Goal: Information Seeking & Learning: Learn about a topic

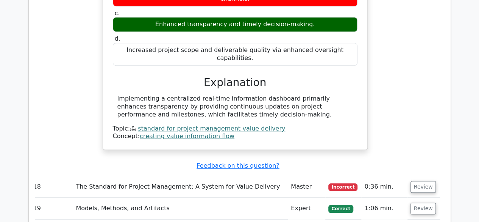
scroll to position [7421, 0]
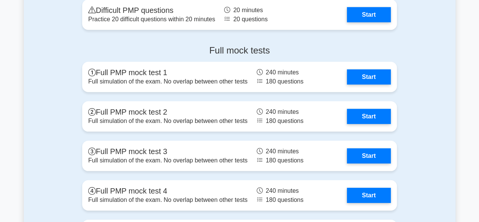
scroll to position [1061, 0]
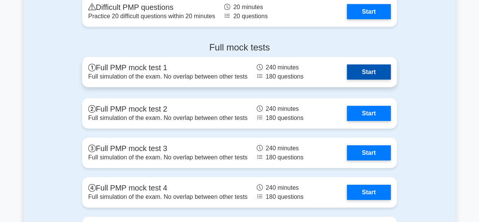
click at [376, 70] on link "Start" at bounding box center [369, 71] width 44 height 15
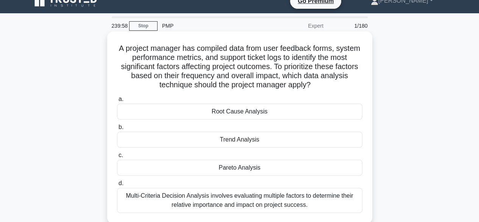
scroll to position [13, 0]
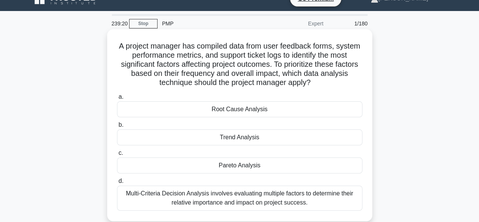
click at [246, 109] on div "Root Cause Analysis" at bounding box center [240, 109] width 246 height 16
click at [117, 99] on input "a. Root Cause Analysis" at bounding box center [117, 96] width 0 height 5
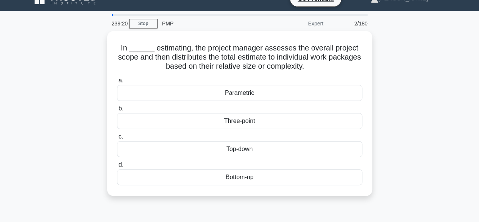
scroll to position [0, 0]
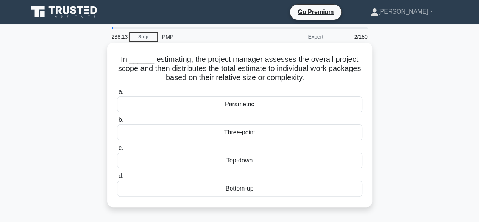
click at [231, 188] on div "Bottom-up" at bounding box center [240, 188] width 246 height 16
click at [117, 178] on input "d. Bottom-up" at bounding box center [117, 176] width 0 height 5
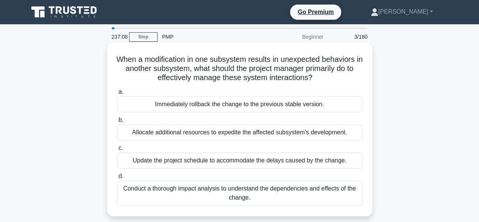
click at [247, 192] on div "Conduct a thorough impact analysis to understand the dependencies and effects o…" at bounding box center [240, 192] width 246 height 25
click at [117, 178] on input "d. Conduct a thorough impact analysis to understand the dependencies and effect…" at bounding box center [117, 176] width 0 height 5
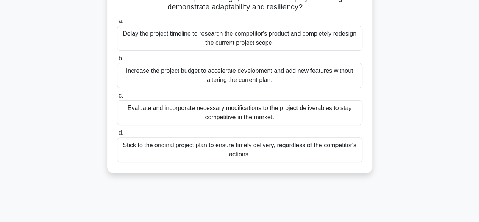
scroll to position [82, 0]
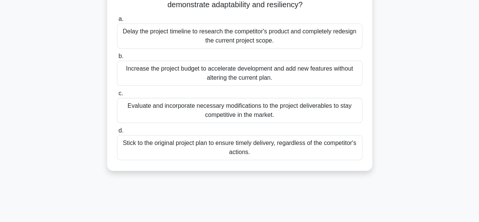
click at [176, 108] on div "Evaluate and incorporate necessary modifications to the project deliverables to…" at bounding box center [240, 110] width 246 height 25
click at [117, 96] on input "c. Evaluate and incorporate necessary modifications to the project deliverables…" at bounding box center [117, 93] width 0 height 5
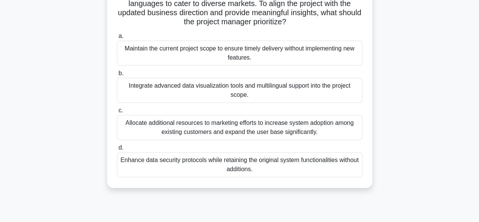
scroll to position [110, 0]
click at [236, 86] on div "Integrate advanced data visualization tools and multilingual support into the p…" at bounding box center [240, 90] width 246 height 25
click at [117, 77] on input "b. Integrate advanced data visualization tools and multilingual support into th…" at bounding box center [117, 74] width 0 height 5
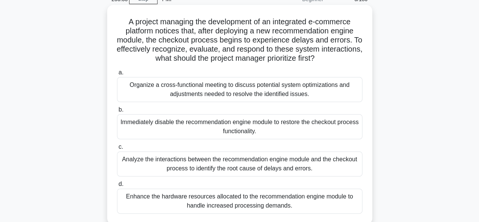
scroll to position [33, 0]
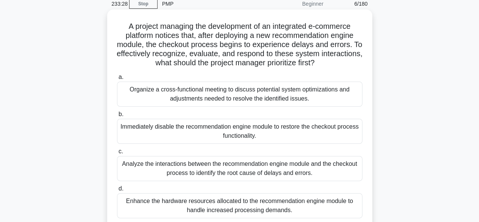
click at [210, 169] on div "Analyze the interactions between the recommendation engine module and the check…" at bounding box center [240, 168] width 246 height 25
click at [117, 154] on input "c. Analyze the interactions between the recommendation engine module and the ch…" at bounding box center [117, 151] width 0 height 5
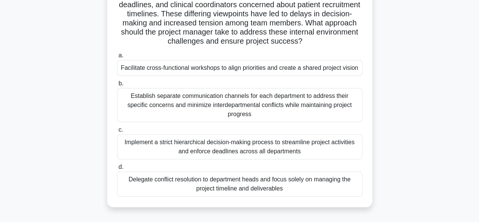
scroll to position [102, 0]
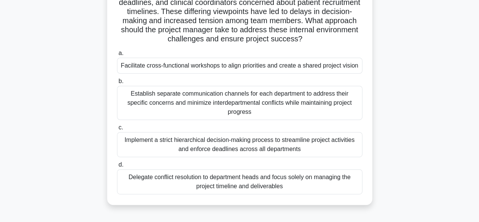
click at [274, 67] on div "Facilitate cross-functional workshops to align priorities and create a shared p…" at bounding box center [240, 66] width 246 height 16
click at [117, 56] on input "a. Facilitate cross-functional workshops to align priorities and create a share…" at bounding box center [117, 53] width 0 height 5
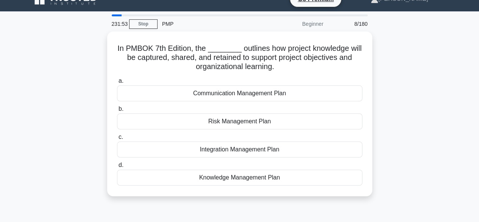
scroll to position [0, 0]
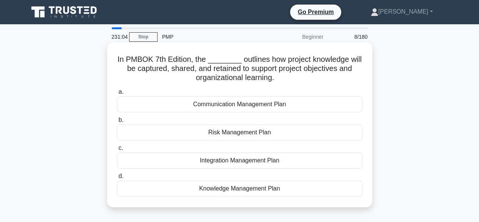
click at [249, 185] on div "Knowledge Management Plan" at bounding box center [240, 188] width 246 height 16
click at [117, 178] on input "d. Knowledge Management Plan" at bounding box center [117, 176] width 0 height 5
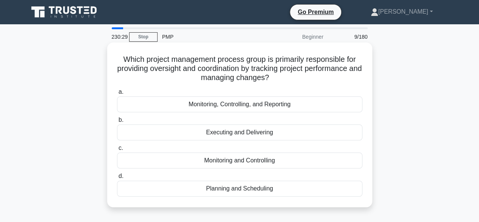
click at [244, 103] on div "Monitoring, Controlling, and Reporting" at bounding box center [240, 104] width 246 height 16
click at [117, 94] on input "a. Monitoring, Controlling, and Reporting" at bounding box center [117, 91] width 0 height 5
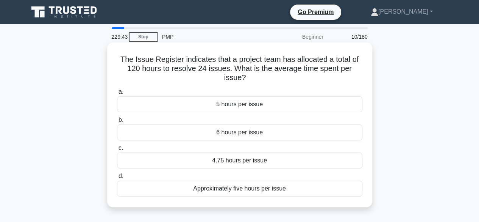
click at [250, 106] on div "5 hours per issue" at bounding box center [240, 104] width 246 height 16
click at [117, 94] on input "a. 5 hours per issue" at bounding box center [117, 91] width 0 height 5
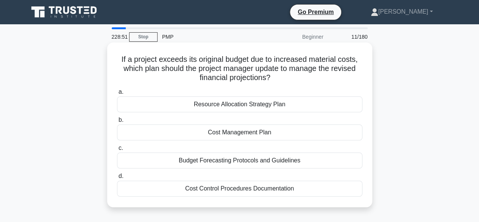
click at [234, 131] on div "Cost Management Plan" at bounding box center [240, 132] width 246 height 16
click at [117, 122] on input "b. Cost Management Plan" at bounding box center [117, 119] width 0 height 5
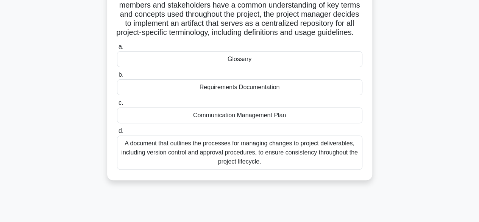
scroll to position [82, 0]
click at [251, 67] on div "Glossary" at bounding box center [240, 59] width 246 height 16
click at [117, 49] on input "a. Glossary" at bounding box center [117, 46] width 0 height 5
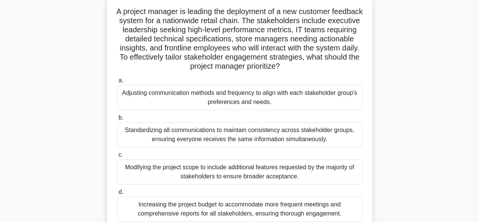
scroll to position [47, 0]
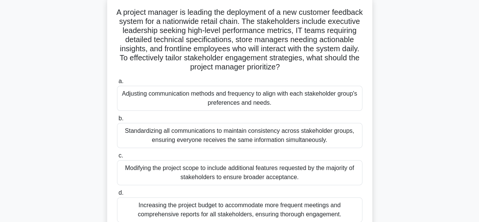
click at [240, 99] on div "Adjusting communication methods and frequency to align with each stakeholder gr…" at bounding box center [240, 98] width 246 height 25
click at [117, 84] on input "a. Adjusting communication methods and frequency to align with each stakeholder…" at bounding box center [117, 81] width 0 height 5
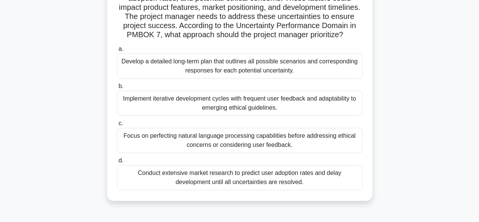
scroll to position [80, 0]
click at [263, 109] on div "Implement iterative development cycles with frequent user feedback and adaptabi…" at bounding box center [240, 102] width 246 height 25
click at [117, 88] on input "b. Implement iterative development cycles with frequent user feedback and adapt…" at bounding box center [117, 85] width 0 height 5
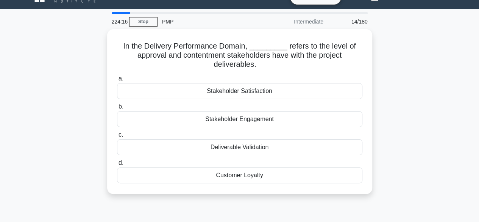
scroll to position [0, 0]
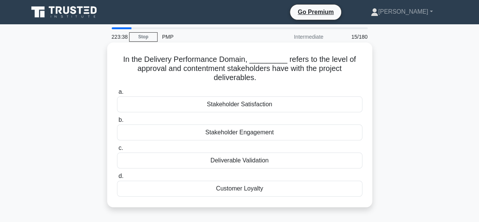
click at [238, 103] on div "Stakeholder Satisfaction" at bounding box center [240, 104] width 246 height 16
click at [117, 94] on input "a. Stakeholder Satisfaction" at bounding box center [117, 91] width 0 height 5
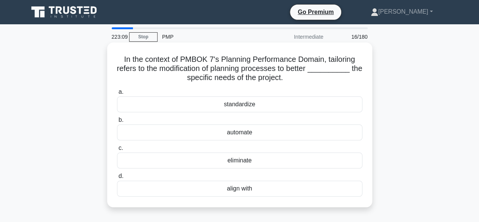
click at [234, 187] on div "align with" at bounding box center [240, 188] width 246 height 16
click at [117, 178] on input "d. align with" at bounding box center [117, 176] width 0 height 5
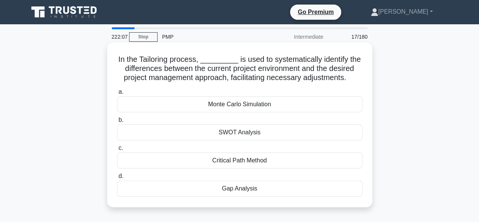
click at [235, 189] on div "Gap Analysis" at bounding box center [240, 188] width 246 height 16
click at [117, 178] on input "d. Gap Analysis" at bounding box center [117, 176] width 0 height 5
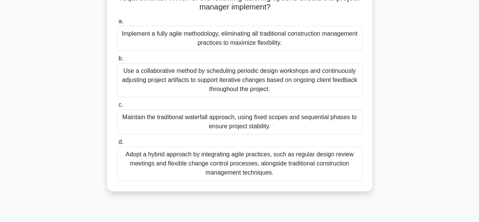
scroll to position [116, 0]
click at [260, 159] on div "Adopt a hybrid approach by integrating agile practices, such as regular design …" at bounding box center [240, 163] width 246 height 34
click at [117, 144] on input "d. Adopt a hybrid approach by integrating agile practices, such as regular desi…" at bounding box center [117, 141] width 0 height 5
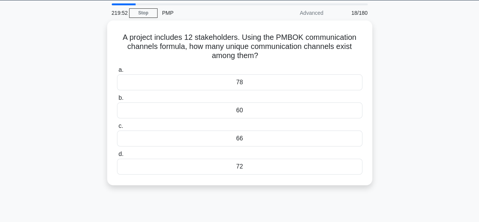
scroll to position [0, 0]
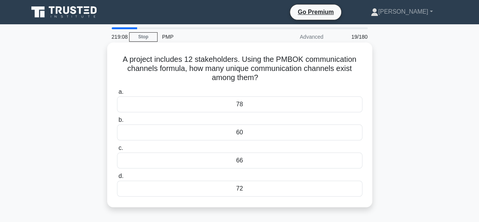
click at [238, 159] on div "66" at bounding box center [240, 160] width 246 height 16
click at [117, 150] on input "c. 66" at bounding box center [117, 148] width 0 height 5
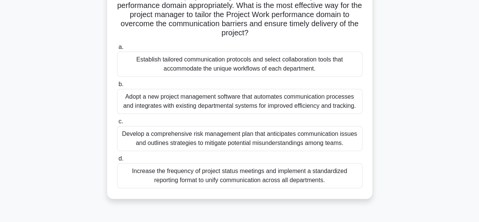
scroll to position [129, 0]
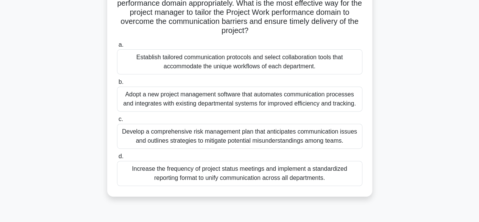
click at [208, 63] on div "Establish tailored communication protocols and select collaboration tools that …" at bounding box center [240, 61] width 246 height 25
click at [117, 47] on input "a. Establish tailored communication protocols and select collaboration tools th…" at bounding box center [117, 44] width 0 height 5
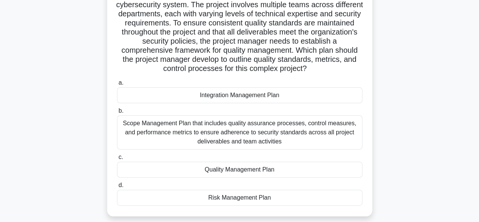
scroll to position [62, 0]
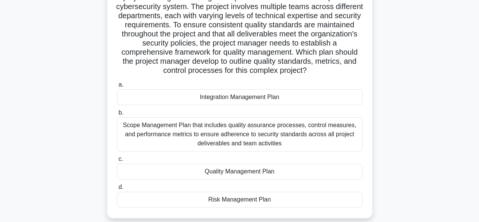
click at [239, 131] on div "Scope Management Plan that includes quality assurance processes, control measur…" at bounding box center [240, 134] width 246 height 34
click at [117, 115] on input "b. Scope Management Plan that includes quality assurance processes, control mea…" at bounding box center [117, 112] width 0 height 5
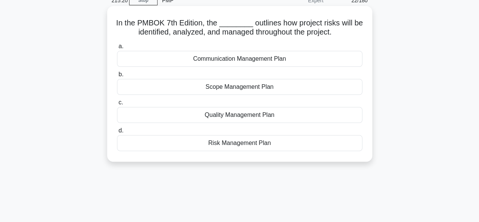
scroll to position [0, 0]
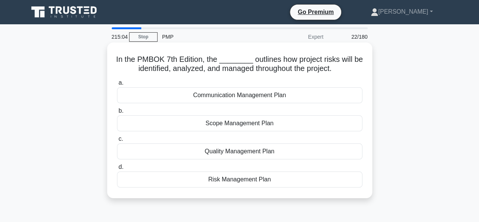
click at [226, 179] on div "Risk Management Plan" at bounding box center [240, 179] width 246 height 16
click at [117, 169] on input "d. Risk Management Plan" at bounding box center [117, 166] width 0 height 5
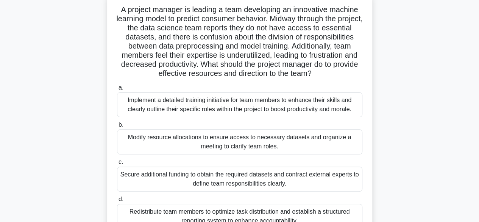
scroll to position [35, 0]
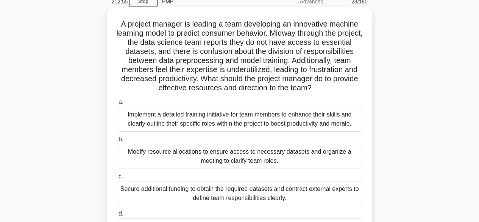
click at [240, 124] on div "Implement a detailed training initiative for team members to enhance their skil…" at bounding box center [240, 118] width 246 height 25
click at [117, 105] on input "a. Implement a detailed training initiative for team members to enhance their s…" at bounding box center [117, 102] width 0 height 5
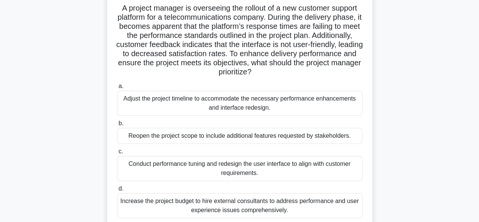
scroll to position [50, 0]
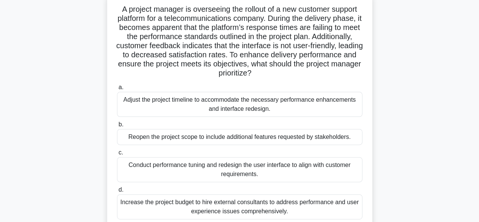
click at [233, 168] on div "Conduct performance tuning and redesign the user interface to align with custom…" at bounding box center [240, 169] width 246 height 25
click at [117, 155] on input "c. Conduct performance tuning and redesign the user interface to align with cus…" at bounding box center [117, 152] width 0 height 5
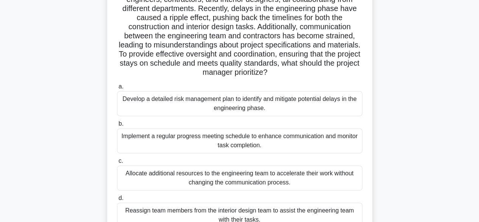
scroll to position [79, 0]
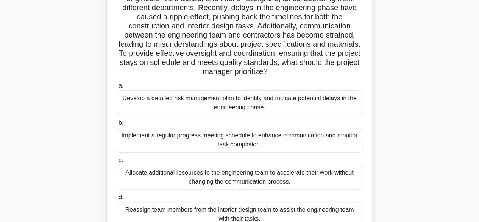
click at [239, 99] on div "Develop a detailed risk management plan to identify and mitigate potential dela…" at bounding box center [240, 102] width 246 height 25
click at [117, 88] on input "a. Develop a detailed risk management plan to identify and mitigate potential d…" at bounding box center [117, 85] width 0 height 5
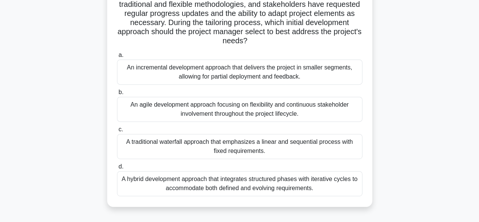
scroll to position [101, 0]
click at [213, 180] on div "A hybrid development approach that integrates structured phases with iterative …" at bounding box center [240, 183] width 246 height 25
click at [117, 169] on input "d. A hybrid development approach that integrates structured phases with iterati…" at bounding box center [117, 166] width 0 height 5
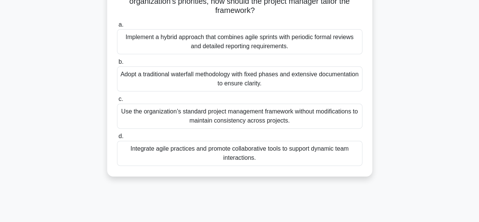
scroll to position [74, 0]
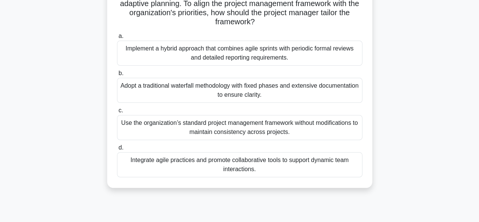
click at [206, 168] on div "Integrate agile practices and promote collaborative tools to support dynamic te…" at bounding box center [240, 164] width 246 height 25
click at [117, 150] on input "d. Integrate agile practices and promote collaborative tools to support dynamic…" at bounding box center [117, 147] width 0 height 5
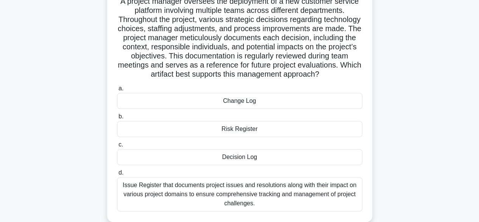
scroll to position [60, 0]
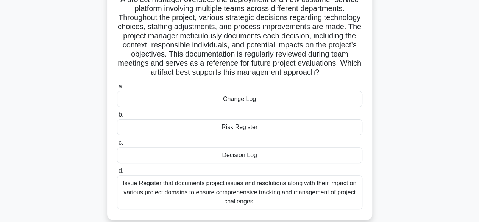
click at [242, 163] on div "Decision Log" at bounding box center [240, 155] width 246 height 16
click at [117, 145] on input "c. Decision Log" at bounding box center [117, 142] width 0 height 5
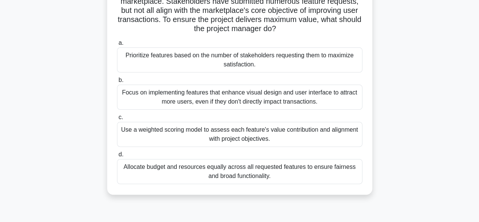
scroll to position [67, 0]
click at [244, 133] on div "Use a weighted scoring model to assess each feature's value contribution and al…" at bounding box center [240, 133] width 246 height 25
click at [117, 119] on input "c. Use a weighted scoring model to assess each feature's value contribution and…" at bounding box center [117, 116] width 0 height 5
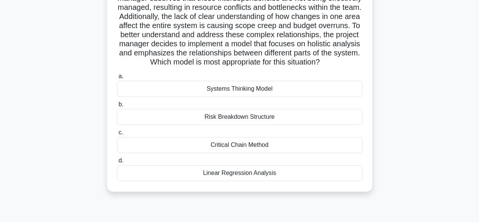
scroll to position [98, 0]
click at [249, 95] on div "Systems Thinking Model" at bounding box center [240, 88] width 246 height 16
click at [117, 78] on input "a. Systems Thinking Model" at bounding box center [117, 76] width 0 height 5
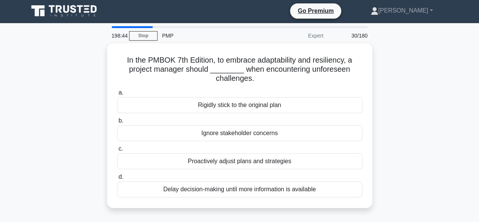
scroll to position [0, 0]
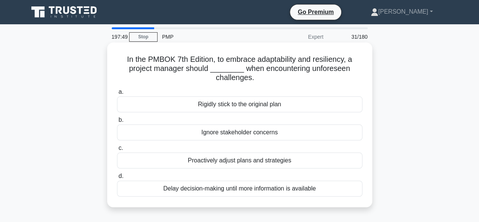
click at [220, 161] on div "Proactively adjust plans and strategies" at bounding box center [240, 160] width 246 height 16
click at [117, 150] on input "c. Proactively adjust plans and strategies" at bounding box center [117, 148] width 0 height 5
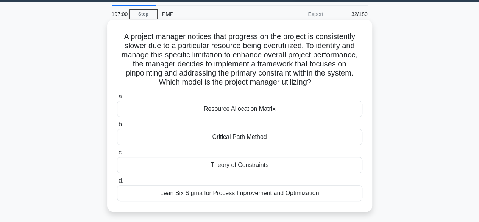
scroll to position [24, 0]
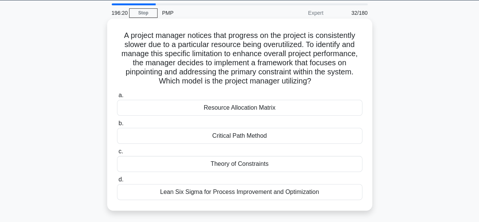
click at [256, 110] on div "Resource Allocation Matrix" at bounding box center [240, 108] width 246 height 16
click at [117, 98] on input "a. Resource Allocation Matrix" at bounding box center [117, 95] width 0 height 5
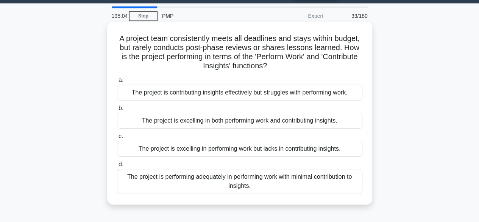
scroll to position [24, 0]
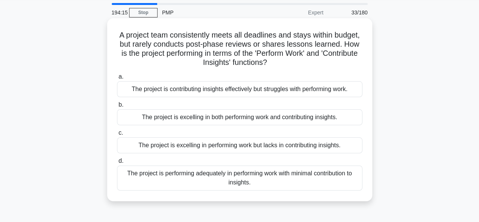
click at [246, 178] on div "The project is performing adequately in performing work with minimal contributi…" at bounding box center [240, 177] width 246 height 25
click at [117, 163] on input "d. The project is performing adequately in performing work with minimal contrib…" at bounding box center [117, 160] width 0 height 5
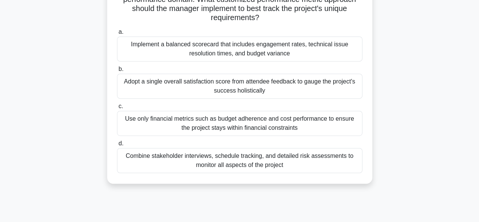
scroll to position [151, 0]
click at [234, 164] on div "Combine stakeholder interviews, schedule tracking, and detailed risk assessment…" at bounding box center [240, 159] width 246 height 25
click at [117, 146] on input "d. Combine stakeholder interviews, schedule tracking, and detailed risk assessm…" at bounding box center [117, 143] width 0 height 5
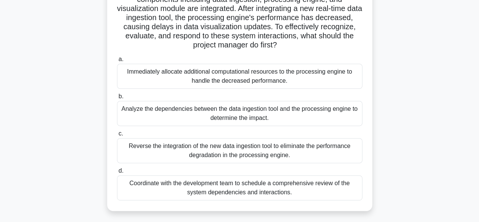
scroll to position [70, 0]
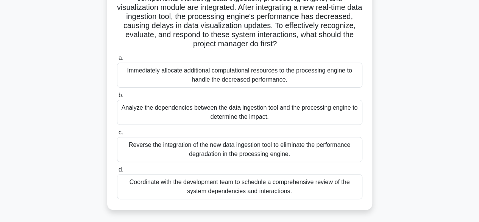
click at [268, 187] on div "Coordinate with the development team to schedule a comprehensive review of the …" at bounding box center [240, 186] width 246 height 25
click at [117, 172] on input "d. Coordinate with the development team to schedule a comprehensive review of t…" at bounding box center [117, 169] width 0 height 5
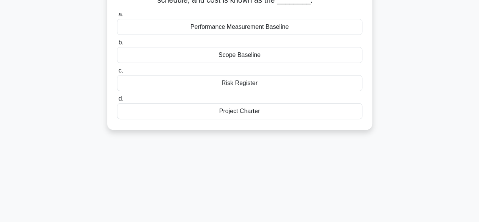
scroll to position [0, 0]
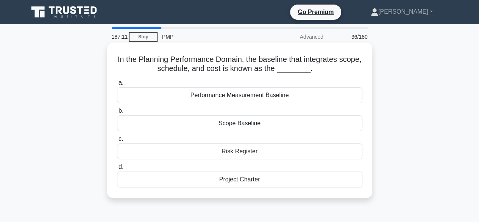
click at [214, 97] on div "Performance Measurement Baseline" at bounding box center [240, 95] width 246 height 16
click at [117, 85] on input "a. Performance Measurement Baseline" at bounding box center [117, 82] width 0 height 5
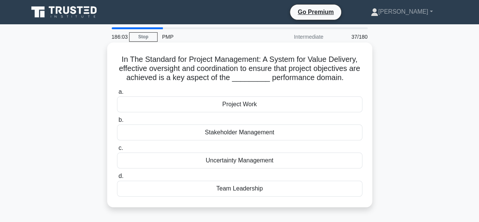
click at [252, 103] on div "Project Work" at bounding box center [240, 104] width 246 height 16
click at [117, 94] on input "a. Project Work" at bounding box center [117, 91] width 0 height 5
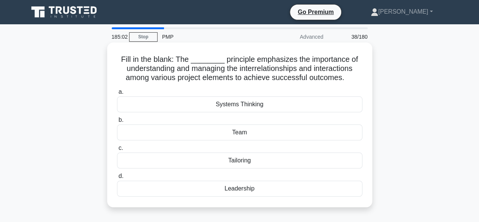
click at [240, 133] on div "Team" at bounding box center [240, 132] width 246 height 16
click at [117, 122] on input "b. Team" at bounding box center [117, 119] width 0 height 5
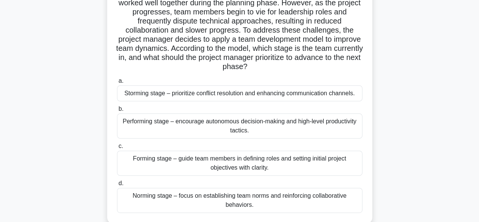
scroll to position [68, 0]
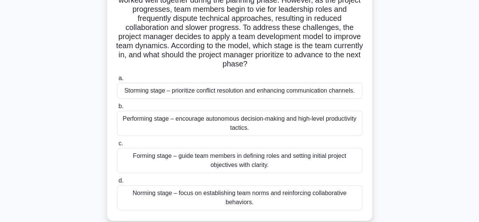
click at [243, 160] on div "Forming stage – guide team members in defining roles and setting initial projec…" at bounding box center [240, 160] width 246 height 25
click at [117, 146] on input "c. Forming stage – guide team members in defining roles and setting initial pro…" at bounding box center [117, 143] width 0 height 5
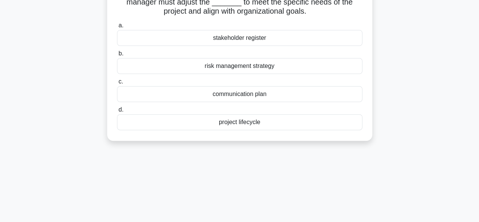
scroll to position [0, 0]
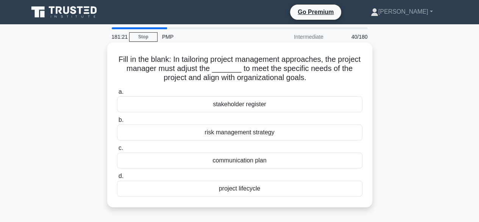
click at [237, 188] on div "project lifecycle" at bounding box center [240, 188] width 246 height 16
click at [117, 178] on input "d. project lifecycle" at bounding box center [117, 176] width 0 height 5
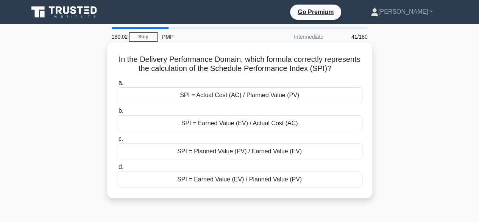
click at [250, 178] on div "SPI = Earned Value (EV) / Planned Value (PV)" at bounding box center [240, 179] width 246 height 16
click at [117, 169] on input "d. SPI = Earned Value (EV) / Planned Value (PV)" at bounding box center [117, 166] width 0 height 5
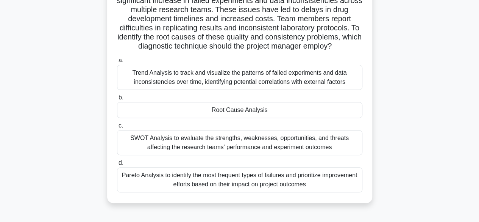
scroll to position [69, 0]
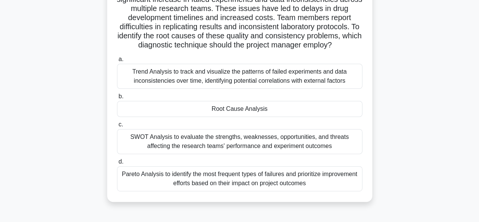
click at [233, 104] on div "Root Cause Analysis" at bounding box center [240, 109] width 246 height 16
click at [117, 99] on input "b. Root Cause Analysis" at bounding box center [117, 96] width 0 height 5
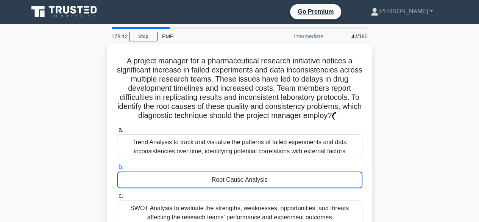
scroll to position [0, 0]
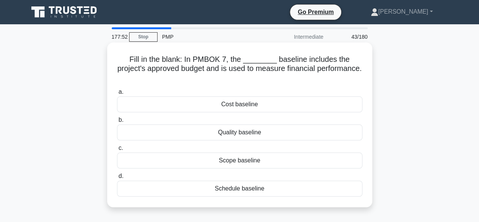
click at [249, 96] on div "Cost baseline" at bounding box center [240, 104] width 246 height 16
click at [117, 94] on input "a. Cost baseline" at bounding box center [117, 91] width 0 height 5
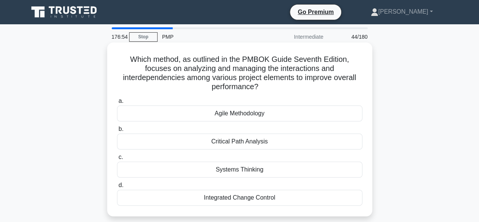
click at [237, 167] on div "Systems Thinking" at bounding box center [240, 169] width 246 height 16
click at [117, 160] on input "c. Systems Thinking" at bounding box center [117, 157] width 0 height 5
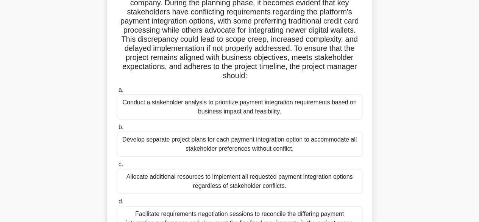
scroll to position [109, 0]
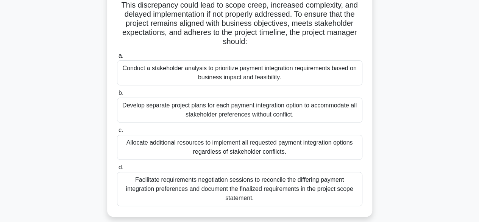
click at [212, 72] on div "Conduct a stakeholder analysis to prioritize payment integration requirements b…" at bounding box center [240, 72] width 246 height 25
click at [117, 58] on input "a. Conduct a stakeholder analysis to prioritize payment integration requirement…" at bounding box center [117, 55] width 0 height 5
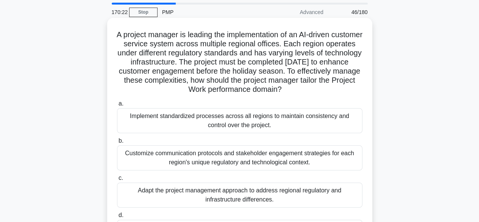
scroll to position [31, 0]
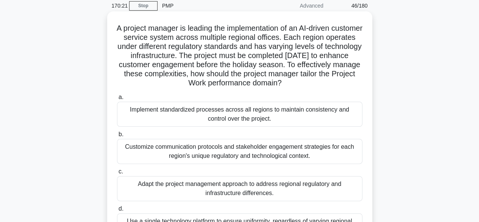
click at [182, 147] on div "Customize communication protocols and stakeholder engagement strategies for eac…" at bounding box center [240, 151] width 246 height 25
click at [117, 137] on input "b. Customize communication protocols and stakeholder engagement strategies for …" at bounding box center [117, 134] width 0 height 5
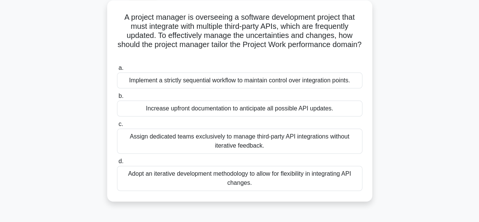
scroll to position [42, 0]
click at [270, 178] on div "Adopt an iterative development methodology to allow for flexibility in integrat…" at bounding box center [240, 177] width 246 height 25
click at [117, 163] on input "d. Adopt an iterative development methodology to allow for flexibility in integ…" at bounding box center [117, 160] width 0 height 5
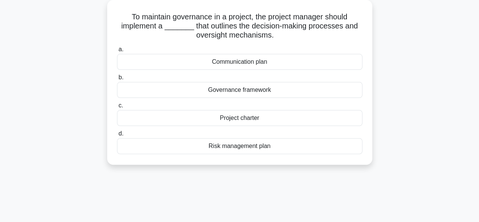
scroll to position [0, 0]
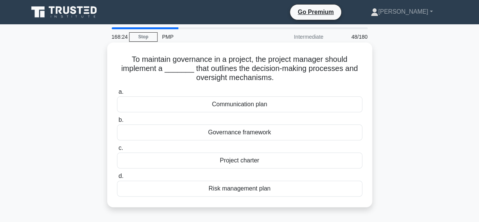
click at [252, 133] on div "Governance framework" at bounding box center [240, 132] width 246 height 16
click at [117, 122] on input "b. Governance framework" at bounding box center [117, 119] width 0 height 5
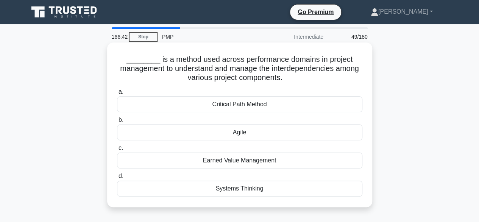
click at [234, 106] on div "Critical Path Method" at bounding box center [240, 104] width 246 height 16
click at [117, 94] on input "a. Critical Path Method" at bounding box center [117, 91] width 0 height 5
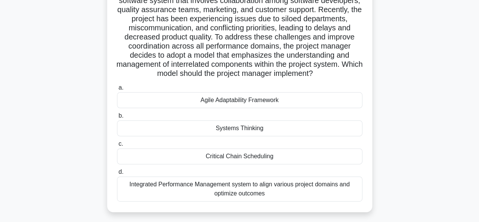
scroll to position [67, 0]
click at [205, 182] on div "Integrated Performance Management system to align various project domains and o…" at bounding box center [240, 189] width 246 height 25
click at [117, 175] on input "d. Integrated Performance Management system to align various project domains an…" at bounding box center [117, 172] width 0 height 5
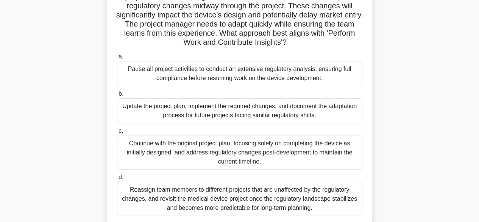
scroll to position [94, 0]
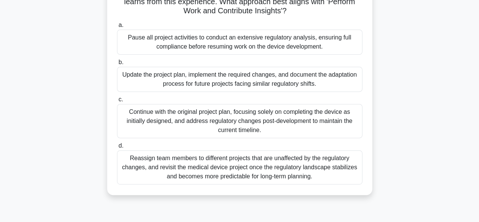
click at [230, 72] on div "Update the project plan, implement the required changes, and document the adapt…" at bounding box center [240, 79] width 246 height 25
click at [117, 65] on input "b. Update the project plan, implement the required changes, and document the ad…" at bounding box center [117, 62] width 0 height 5
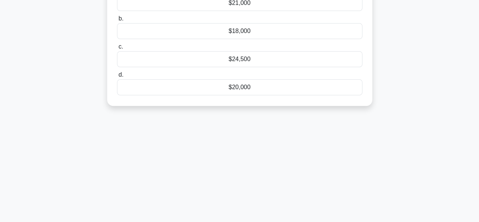
scroll to position [0, 0]
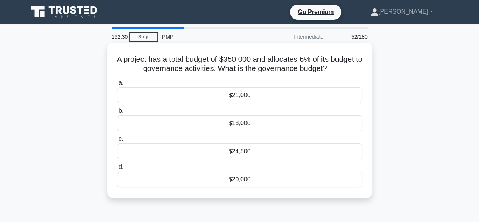
click at [244, 95] on div "$21,000" at bounding box center [240, 95] width 246 height 16
click at [117, 85] on input "a. $21,000" at bounding box center [117, 82] width 0 height 5
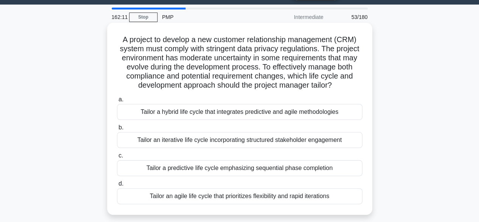
scroll to position [20, 0]
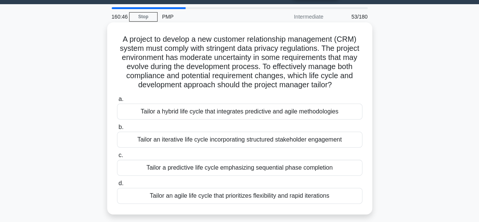
click at [234, 196] on div "Tailor an agile life cycle that prioritizes flexibility and rapid iterations" at bounding box center [240, 196] width 246 height 16
click at [117, 186] on input "d. Tailor an agile life cycle that prioritizes flexibility and rapid iterations" at bounding box center [117, 183] width 0 height 5
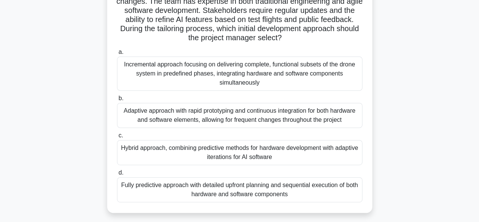
scroll to position [106, 0]
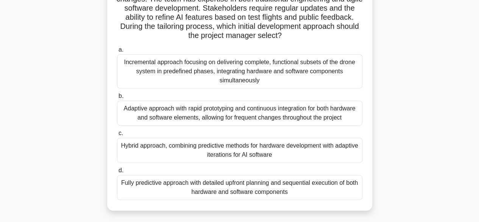
click at [231, 152] on div "Hybrid approach, combining predictive methods for hardware development with ada…" at bounding box center [240, 150] width 246 height 25
click at [117, 136] on input "c. Hybrid approach, combining predictive methods for hardware development with …" at bounding box center [117, 133] width 0 height 5
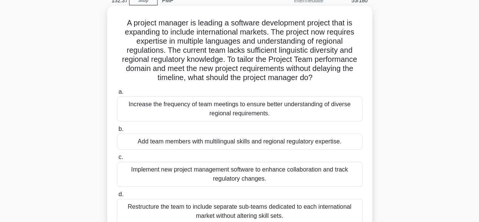
scroll to position [36, 0]
click at [220, 143] on div "Add team members with multilingual skills and regional regulatory expertise." at bounding box center [240, 142] width 246 height 16
click at [117, 132] on input "b. Add team members with multilingual skills and regional regulatory expertise." at bounding box center [117, 129] width 0 height 5
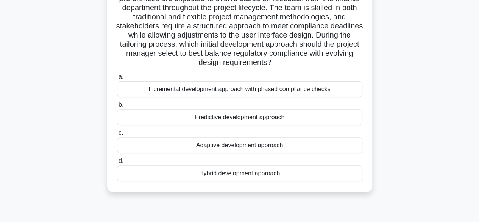
scroll to position [89, 0]
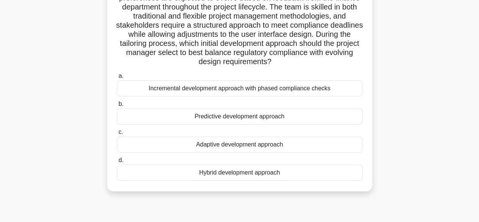
click at [237, 173] on div "Hybrid development approach" at bounding box center [240, 172] width 246 height 16
click at [117, 163] on input "d. Hybrid development approach" at bounding box center [117, 160] width 0 height 5
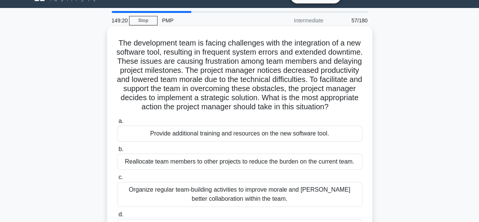
scroll to position [15, 0]
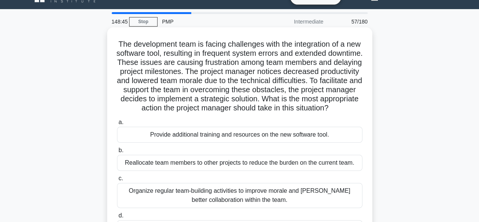
click at [264, 142] on div "Provide additional training and resources on the new software tool." at bounding box center [240, 135] width 246 height 16
click at [117, 125] on input "a. Provide additional training and resources on the new software tool." at bounding box center [117, 122] width 0 height 5
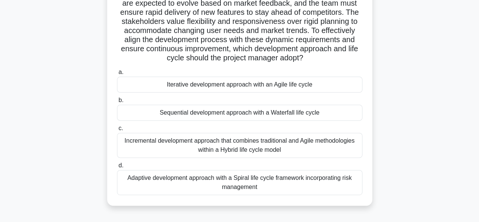
scroll to position [82, 0]
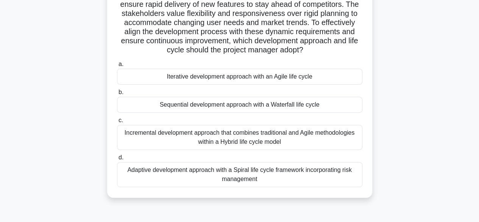
click at [240, 84] on div "Iterative development approach with an Agile life cycle" at bounding box center [240, 77] width 246 height 16
click at [117, 67] on input "a. Iterative development approach with an Agile life cycle" at bounding box center [117, 64] width 0 height 5
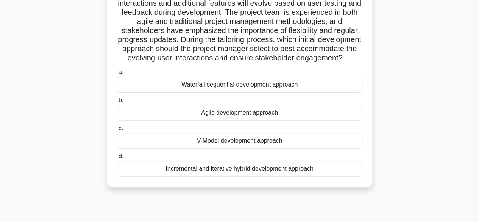
scroll to position [85, 0]
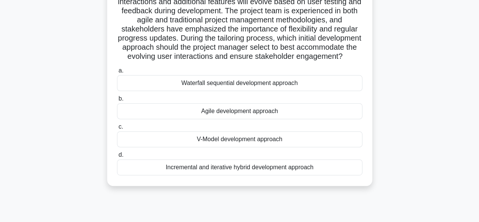
click at [228, 119] on div "Agile development approach" at bounding box center [240, 111] width 246 height 16
click at [117, 101] on input "b. Agile development approach" at bounding box center [117, 98] width 0 height 5
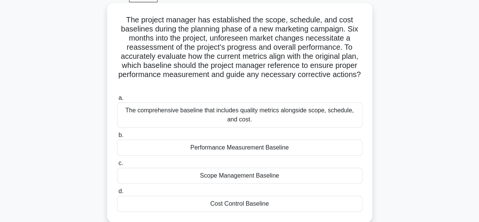
scroll to position [38, 0]
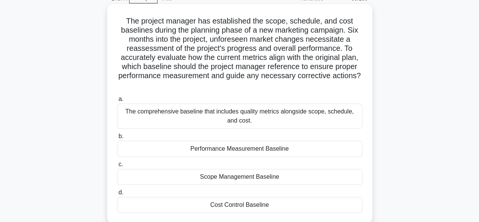
click at [249, 149] on div "Performance Measurement Baseline" at bounding box center [240, 149] width 246 height 16
click at [117, 139] on input "b. Performance Measurement Baseline" at bounding box center [117, 136] width 0 height 5
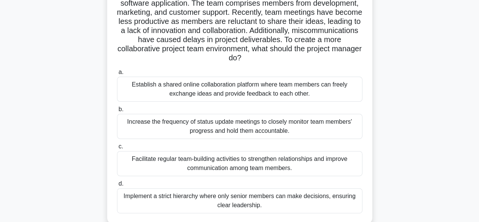
scroll to position [66, 0]
click at [236, 163] on div "Facilitate regular team-building activities to strengthen relationships and imp…" at bounding box center [240, 162] width 246 height 25
click at [117, 149] on input "c. Facilitate regular team-building activities to strengthen relationships and …" at bounding box center [117, 146] width 0 height 5
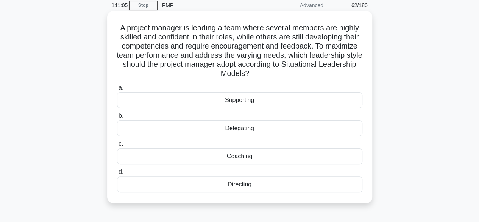
scroll to position [32, 0]
click at [244, 101] on div "Supporting" at bounding box center [240, 100] width 246 height 16
click at [117, 90] on input "a. Supporting" at bounding box center [117, 87] width 0 height 5
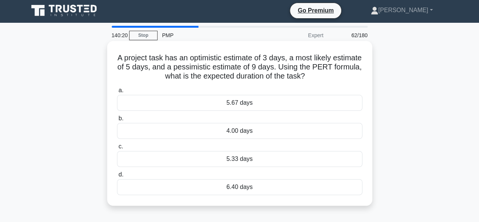
scroll to position [0, 0]
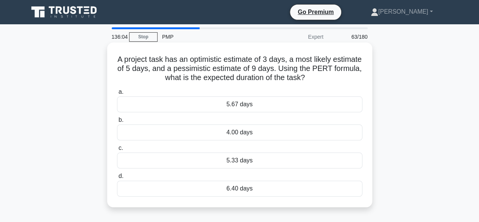
click at [233, 159] on div "5.33 days" at bounding box center [240, 160] width 246 height 16
click at [117, 150] on input "c. 5.33 days" at bounding box center [117, 148] width 0 height 5
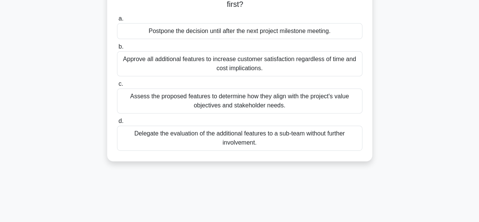
scroll to position [110, 0]
click at [230, 99] on div "Assess the proposed features to determine how they align with the project's val…" at bounding box center [240, 100] width 246 height 25
click at [117, 86] on input "c. Assess the proposed features to determine how they align with the project's …" at bounding box center [117, 83] width 0 height 5
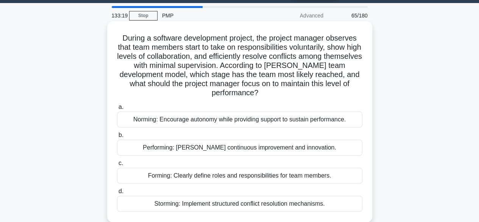
scroll to position [36, 0]
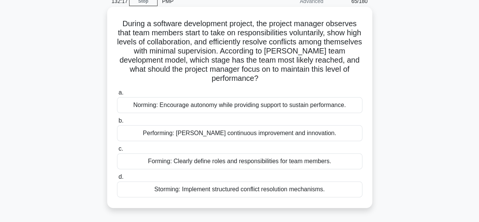
click at [179, 106] on div "Norming: Encourage autonomy while providing support to sustain performance." at bounding box center [240, 105] width 246 height 16
click at [117, 95] on input "a. Norming: Encourage autonomy while providing support to sustain performance." at bounding box center [117, 92] width 0 height 5
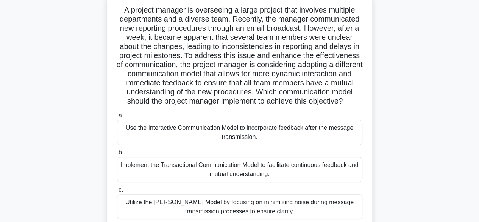
scroll to position [0, 0]
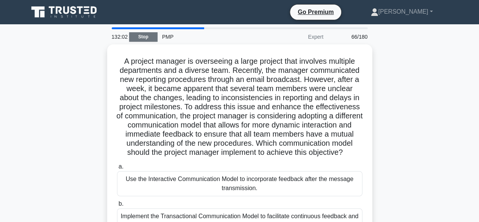
click at [147, 36] on link "Stop" at bounding box center [143, 36] width 28 height 9
